Goal: Check status: Check status

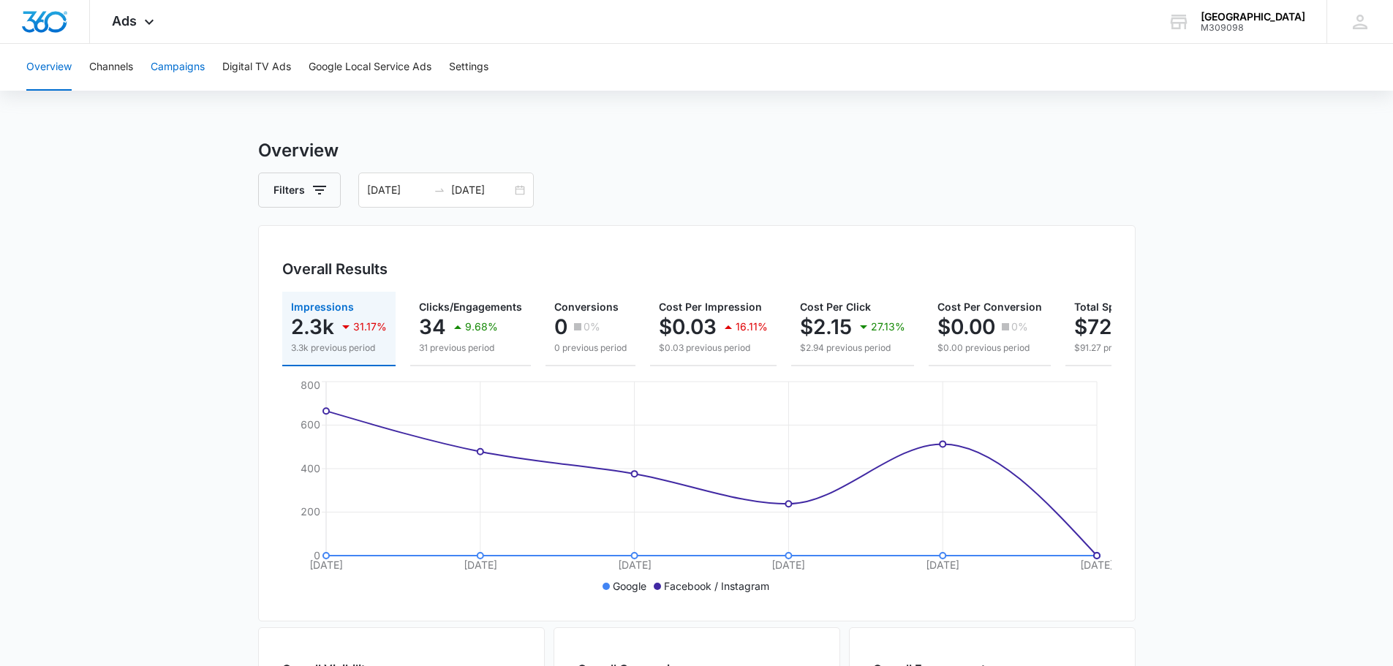
click at [189, 63] on button "Campaigns" at bounding box center [178, 67] width 54 height 47
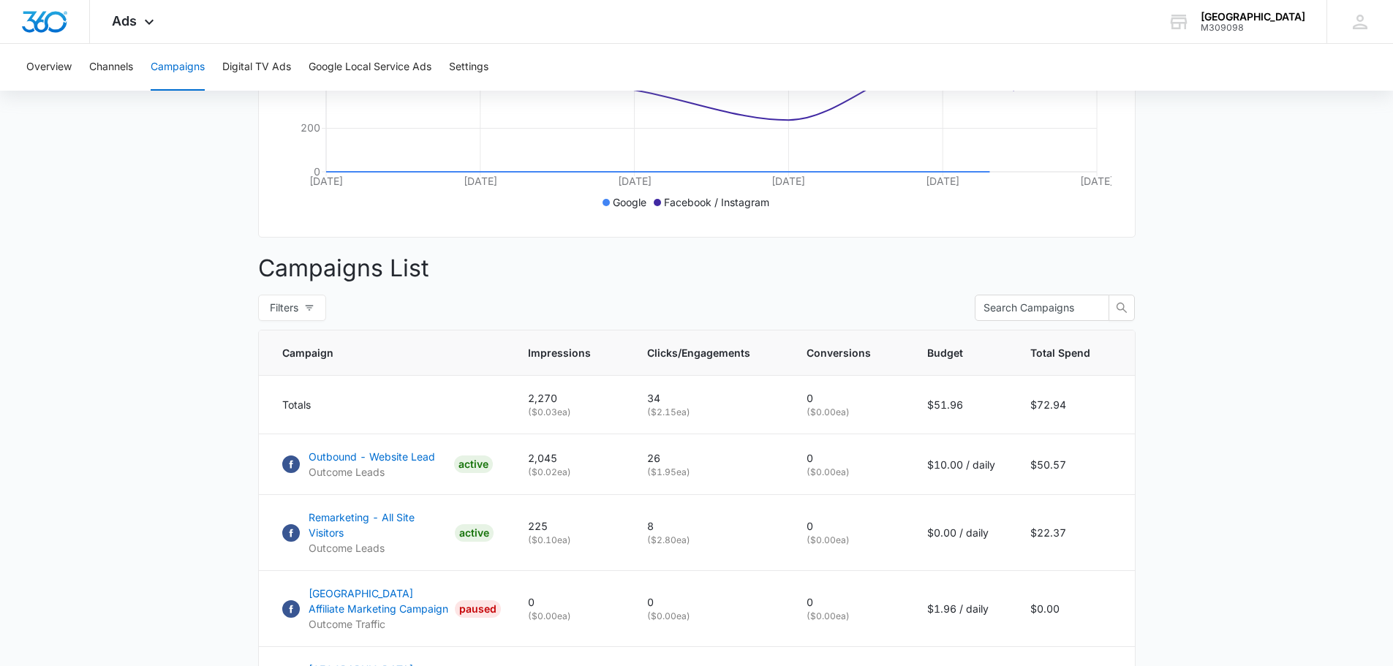
scroll to position [385, 0]
click at [407, 525] on p "Remarketing - All Site Visitors" at bounding box center [379, 524] width 140 height 31
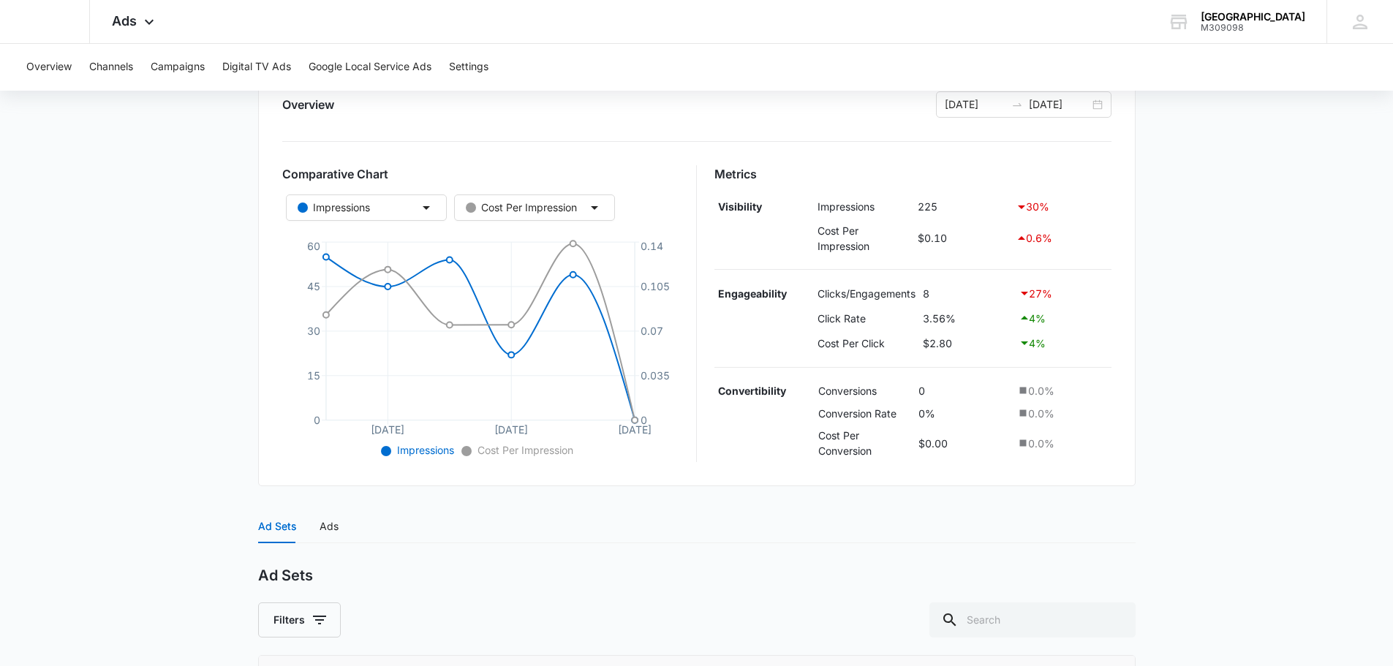
scroll to position [347, 0]
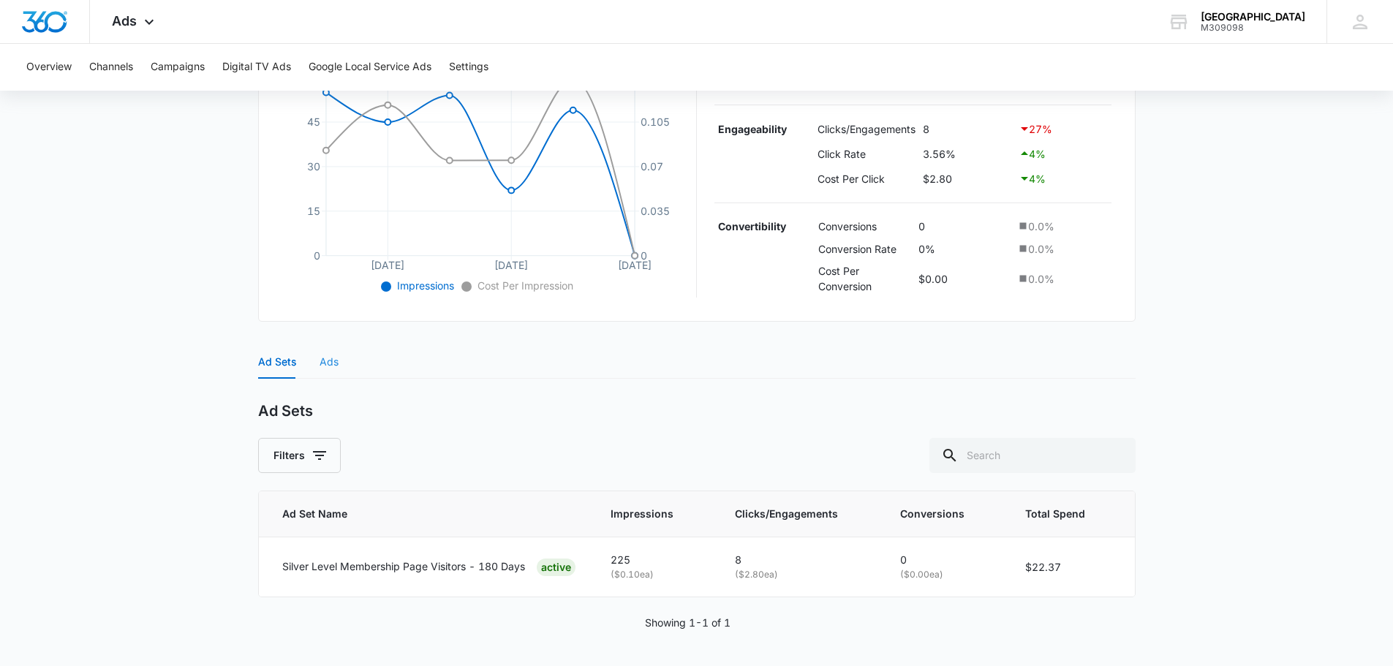
click at [336, 352] on div "Ads" at bounding box center [329, 362] width 19 height 34
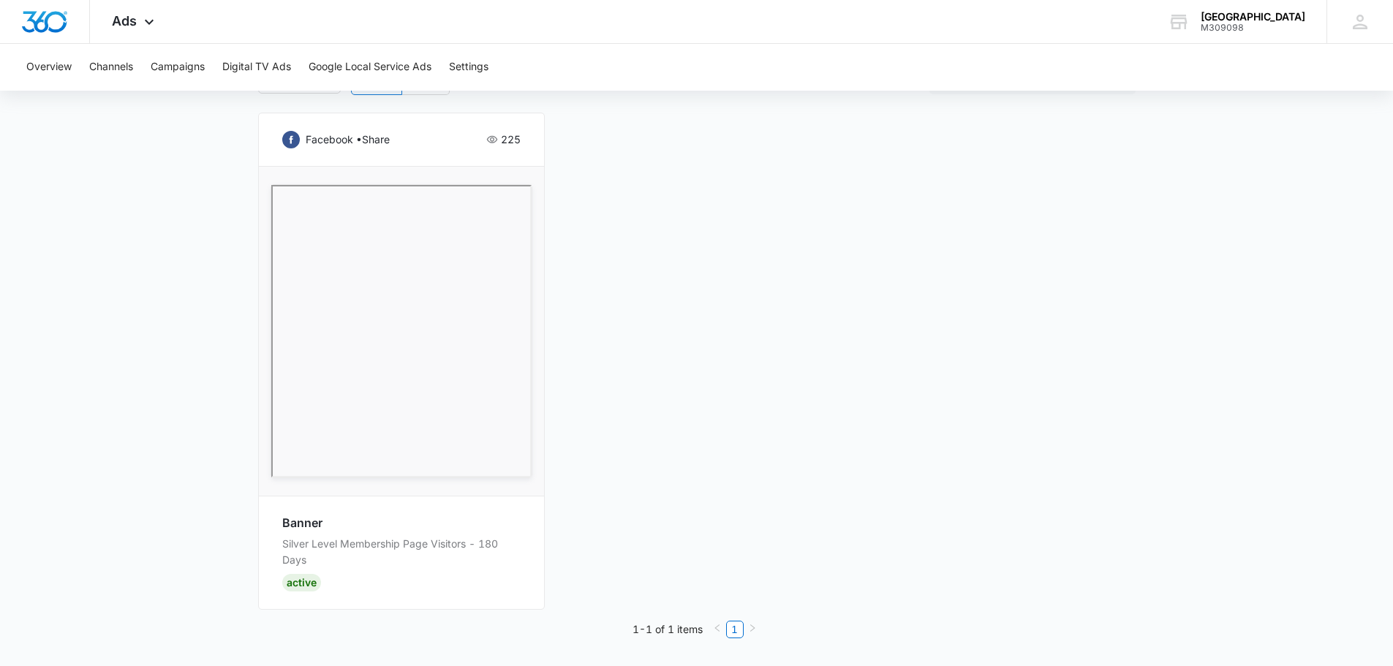
scroll to position [0, 0]
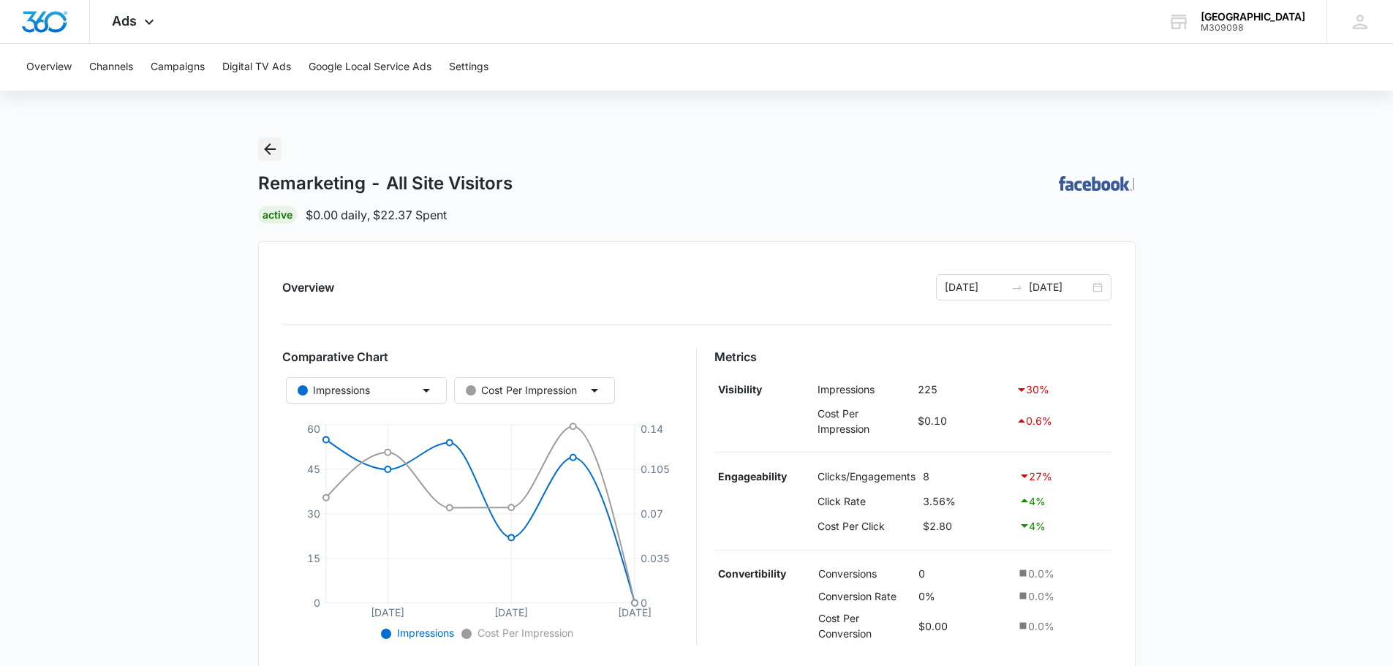
click at [268, 153] on icon "Back" at bounding box center [270, 149] width 12 height 12
